Goal: Use online tool/utility

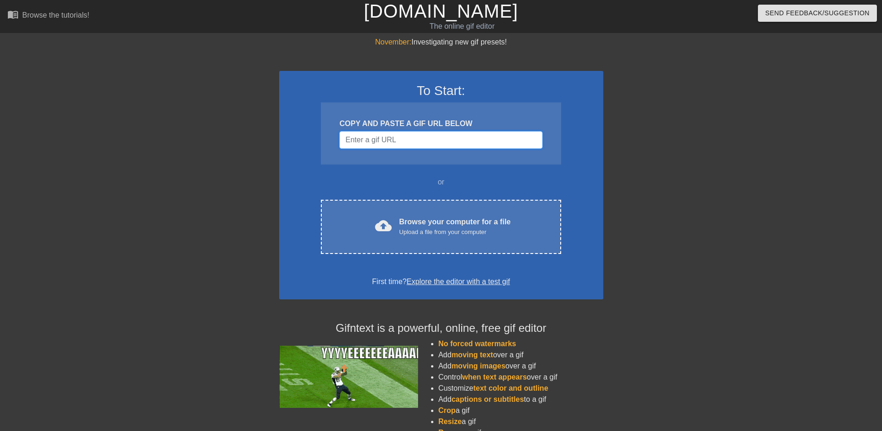
click at [401, 138] on input "Username" at bounding box center [441, 140] width 203 height 18
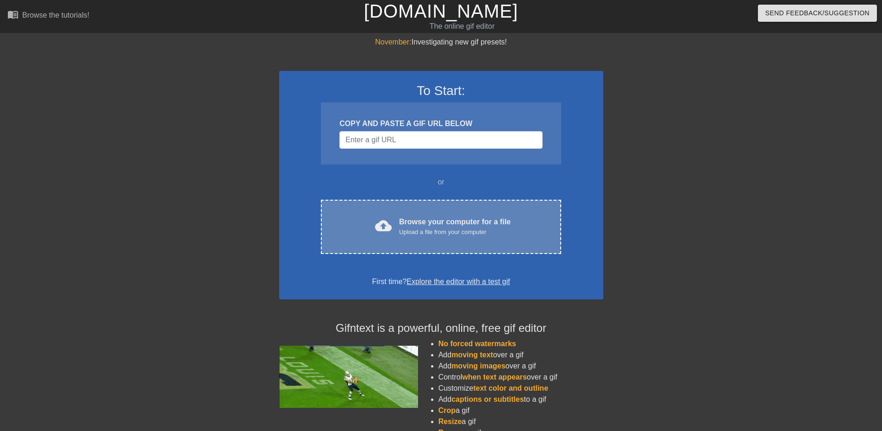
click at [435, 220] on div "Browse your computer for a file Upload a file from your computer" at bounding box center [455, 226] width 112 height 20
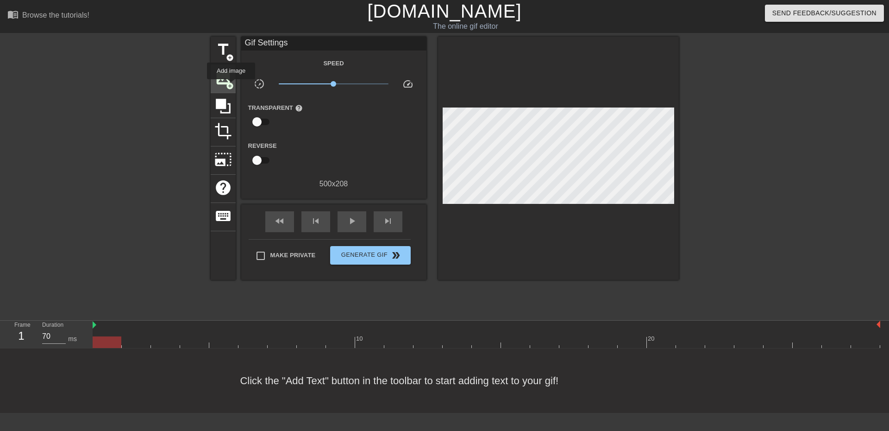
click at [231, 86] on span "add_circle" at bounding box center [230, 86] width 8 height 8
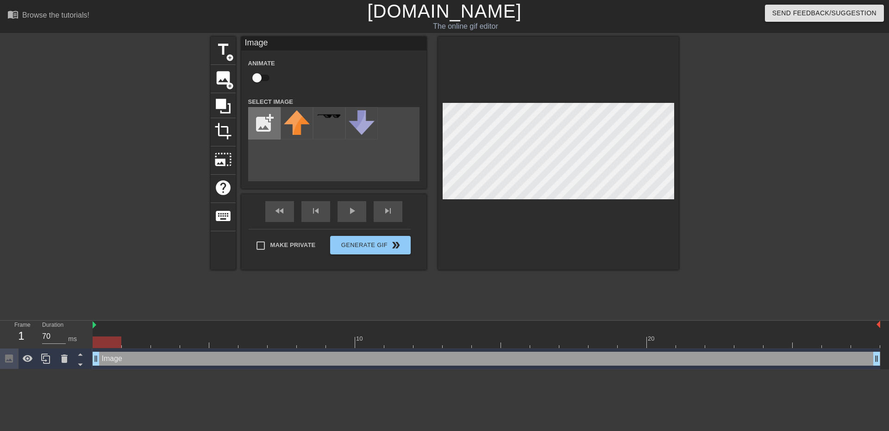
click at [261, 130] on input "file" at bounding box center [264, 122] width 31 height 31
click at [300, 126] on img at bounding box center [297, 124] width 26 height 28
click at [297, 130] on img at bounding box center [297, 124] width 26 height 28
click at [264, 120] on input "file" at bounding box center [264, 122] width 31 height 31
type input "C:\fakepath\rivenunedited-Picsart-BackgroundRemover.png"
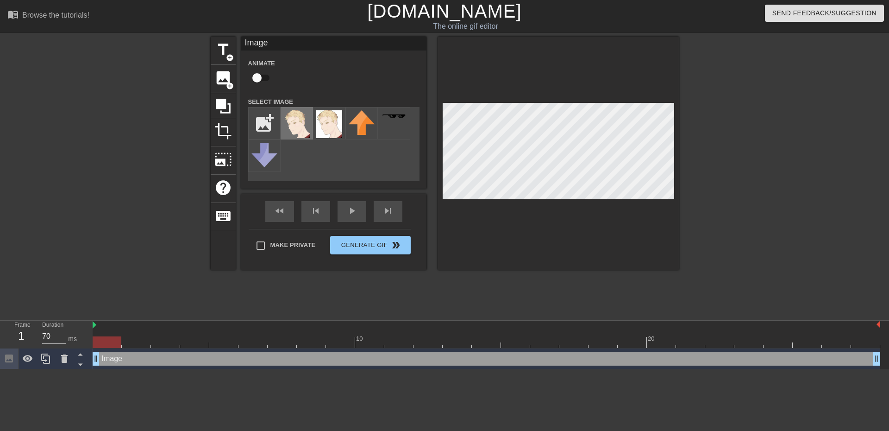
click at [290, 118] on img at bounding box center [297, 124] width 26 height 28
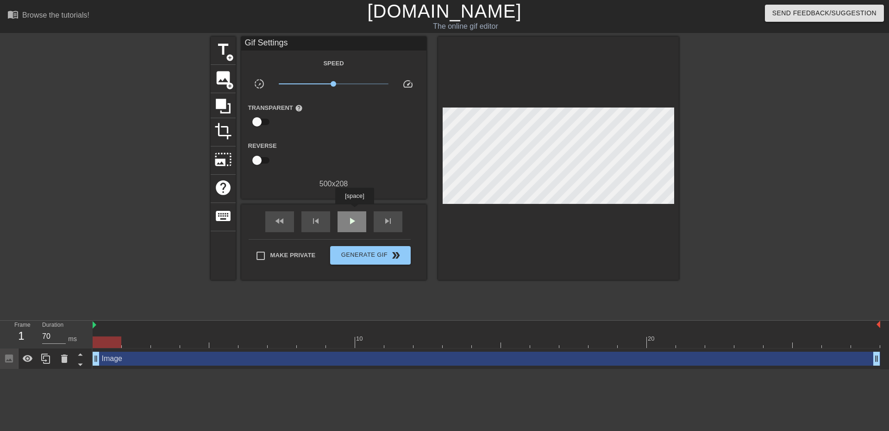
click at [354, 211] on div "play_arrow" at bounding box center [352, 221] width 29 height 21
click at [347, 213] on div "pause" at bounding box center [352, 221] width 29 height 21
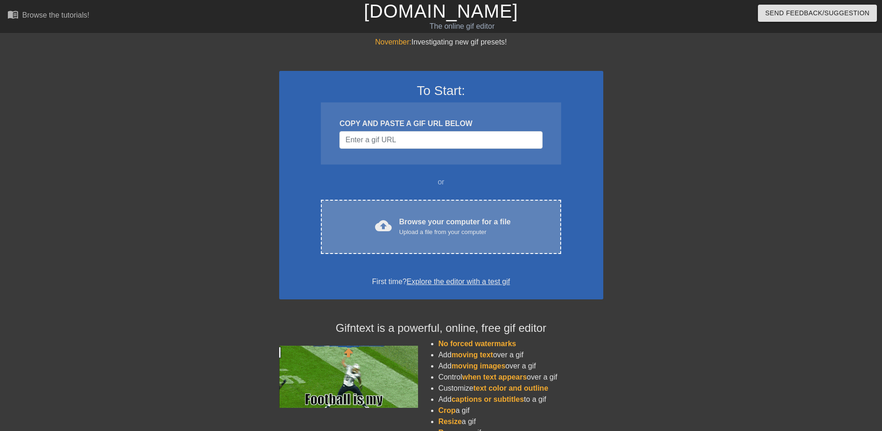
click at [421, 217] on div "Browse your computer for a file Upload a file from your computer" at bounding box center [455, 226] width 112 height 20
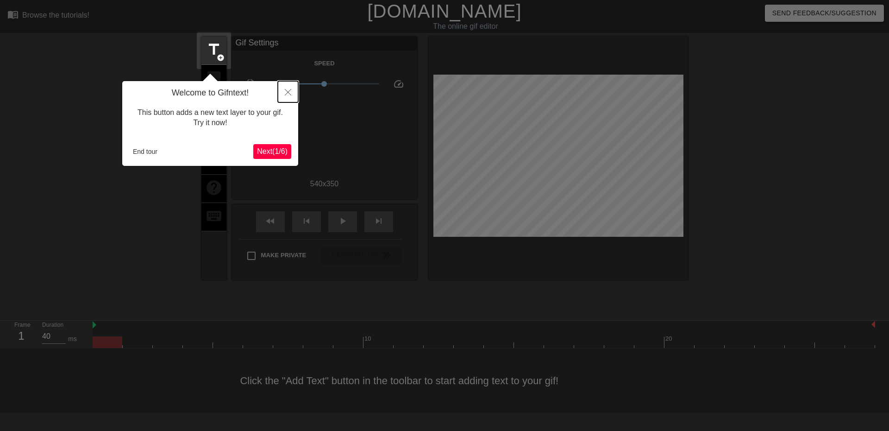
click at [291, 96] on button "Close" at bounding box center [288, 91] width 20 height 21
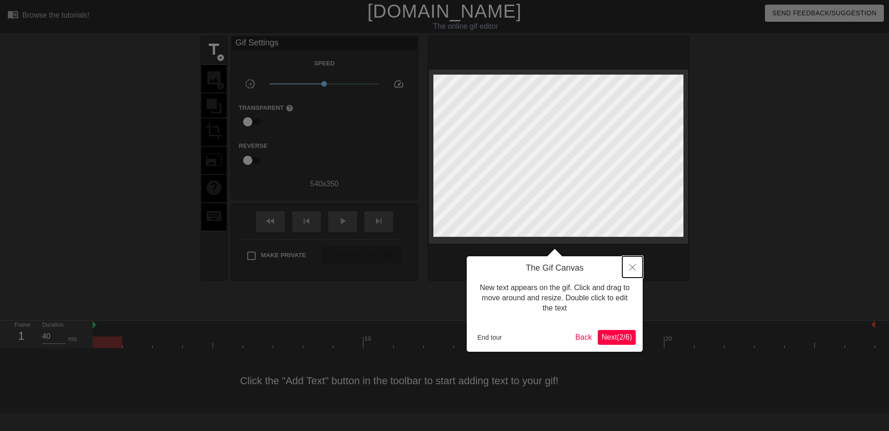
click at [630, 268] on icon "Close" at bounding box center [633, 267] width 6 height 6
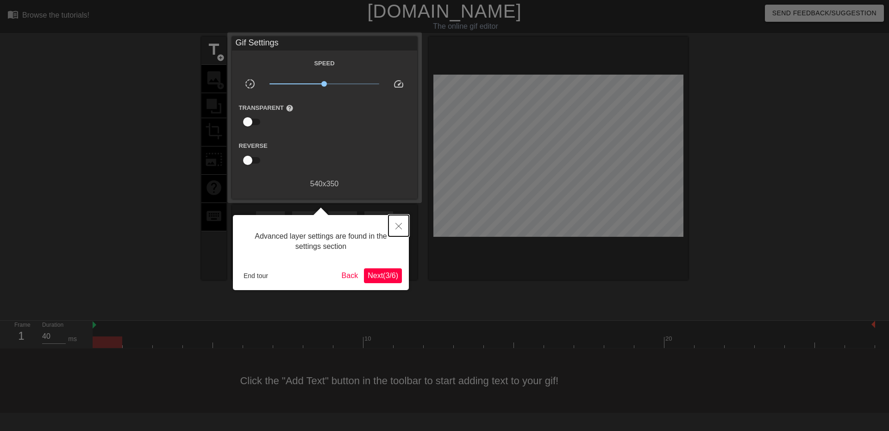
click at [402, 219] on button "Close" at bounding box center [399, 225] width 20 height 21
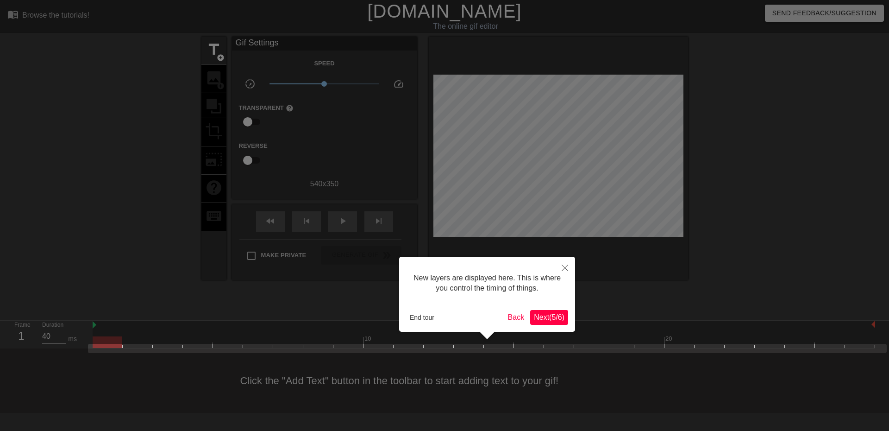
scroll to position [8, 0]
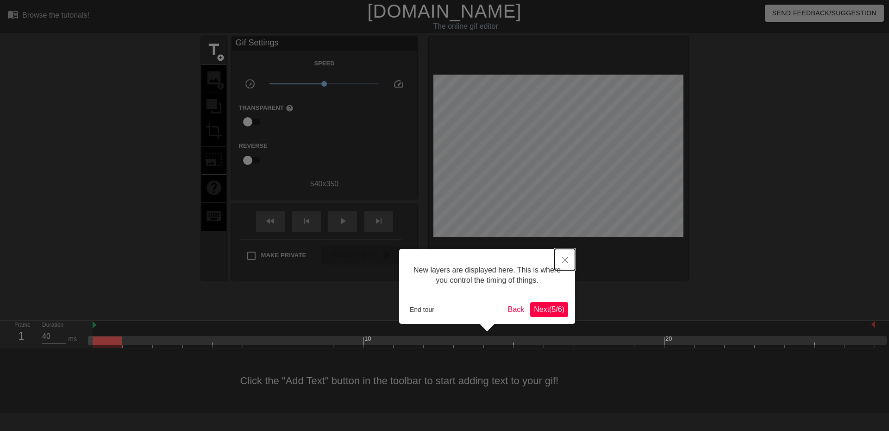
click at [567, 257] on button "Close" at bounding box center [565, 259] width 20 height 21
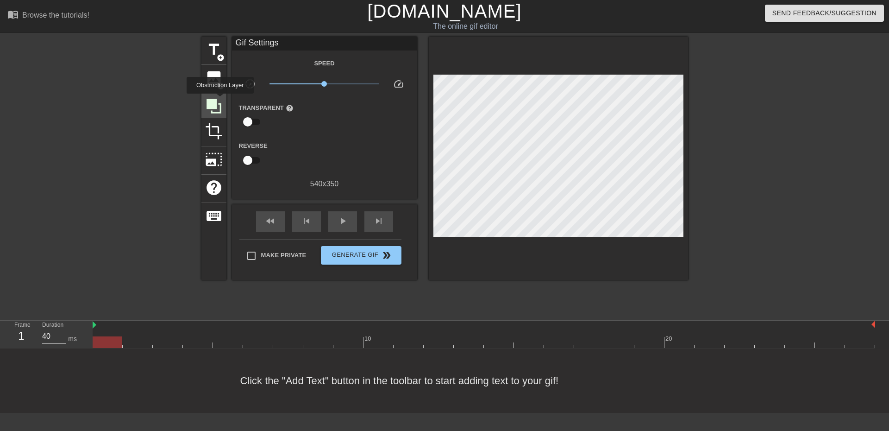
click at [209, 99] on icon at bounding box center [214, 106] width 15 height 15
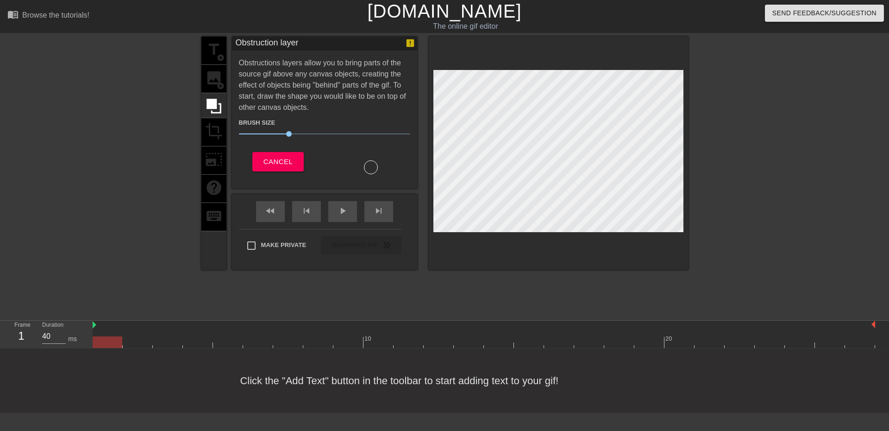
click at [205, 77] on div "title add_circle image add_circle crop photo_size_select_large help keyboard" at bounding box center [214, 153] width 25 height 233
click at [216, 79] on div "title add_circle image add_circle crop photo_size_select_large help keyboard" at bounding box center [214, 153] width 25 height 233
click at [283, 165] on span "Cancel" at bounding box center [278, 162] width 29 height 12
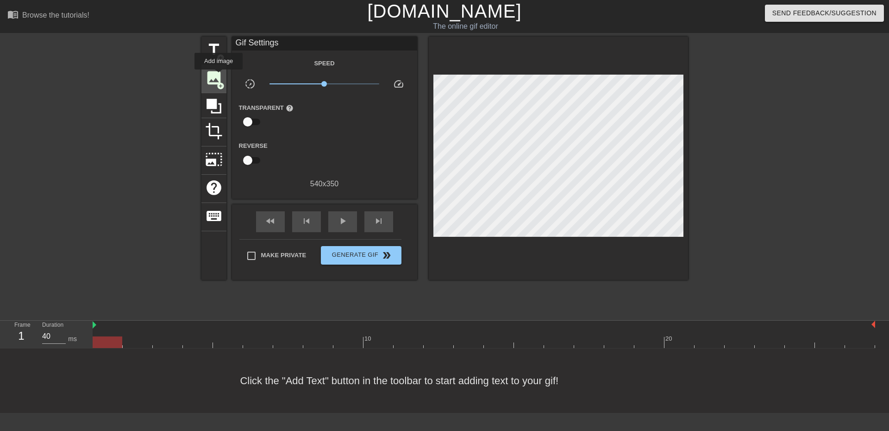
click at [219, 76] on span "image" at bounding box center [214, 78] width 18 height 18
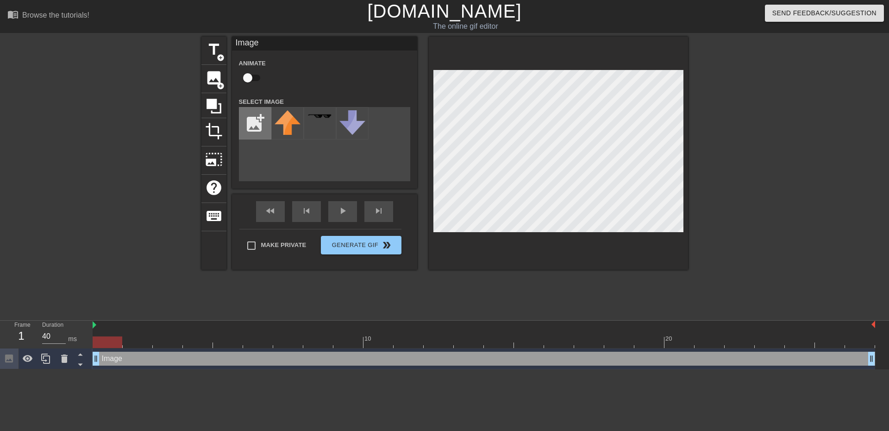
click at [253, 118] on input "file" at bounding box center [254, 122] width 31 height 31
type input "C:\fakepath\rivenunedited-Picsart-BackgroundRemover.png"
click at [278, 117] on img at bounding box center [288, 124] width 26 height 28
click at [526, 46] on div at bounding box center [558, 153] width 259 height 233
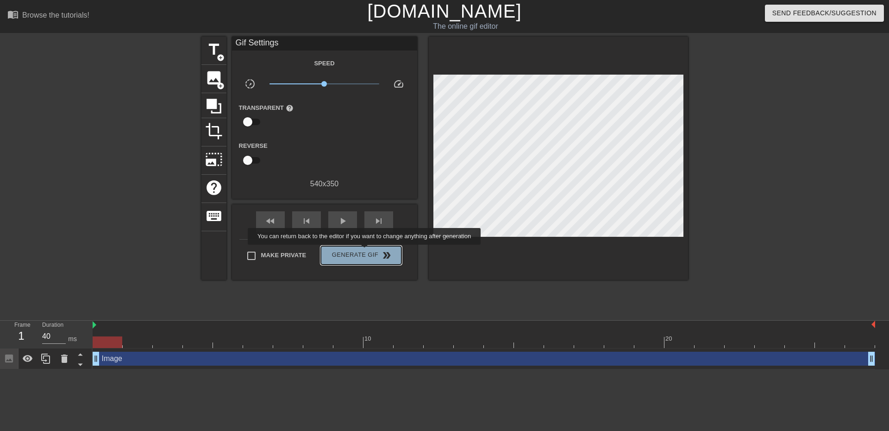
click at [365, 251] on button "Generate Gif double_arrow" at bounding box center [361, 255] width 80 height 19
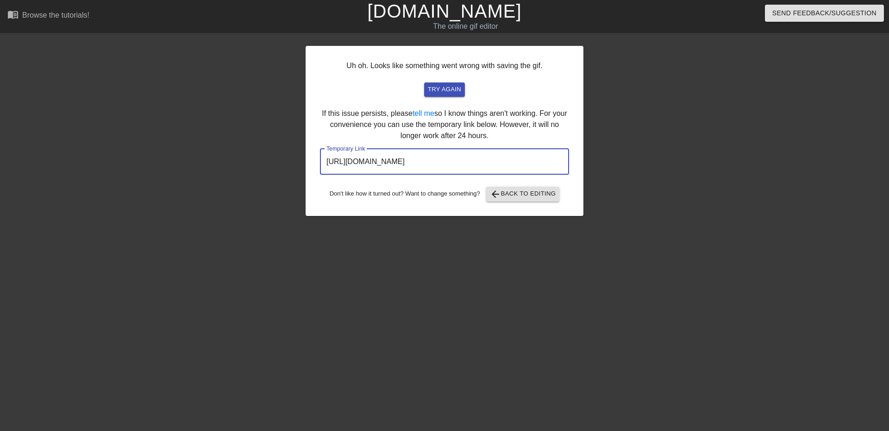
drag, startPoint x: 515, startPoint y: 163, endPoint x: 323, endPoint y: 163, distance: 192.2
click at [305, 162] on div "Uh oh. Looks like something went wrong with saving the gif. try again If this i…" at bounding box center [444, 176] width 889 height 278
